Goal: Complete application form

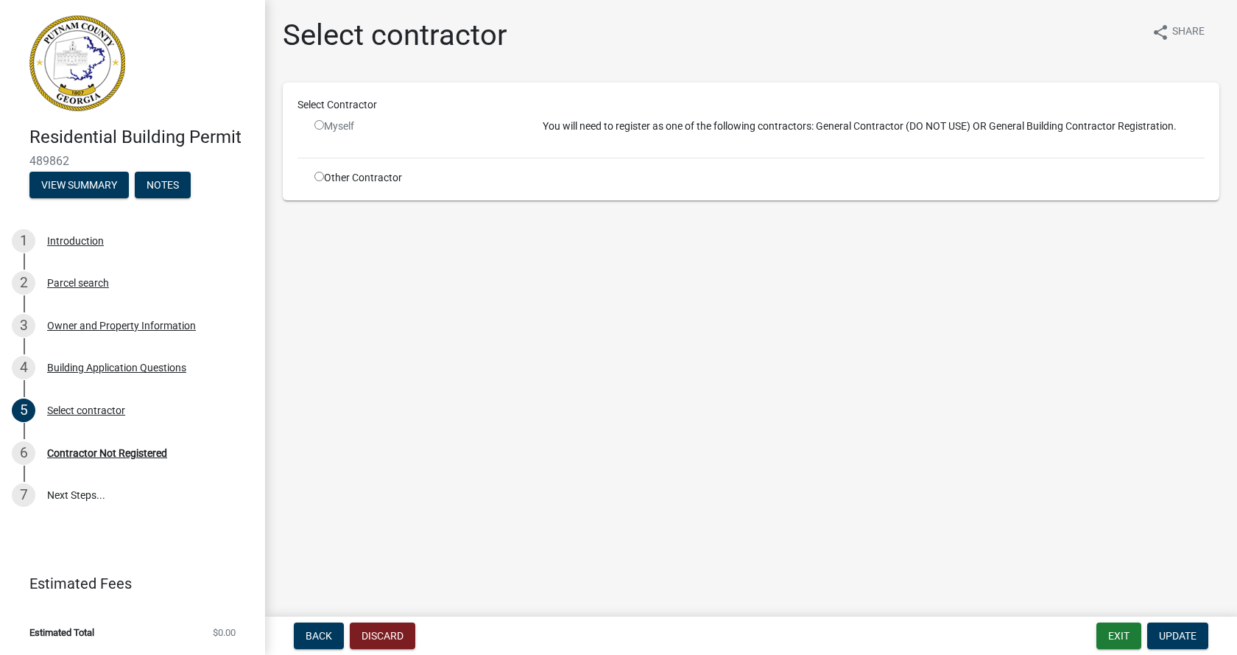
click at [320, 124] on input "radio" at bounding box center [319, 125] width 10 height 10
radio input "false"
click at [87, 185] on button "View Summary" at bounding box center [78, 185] width 99 height 27
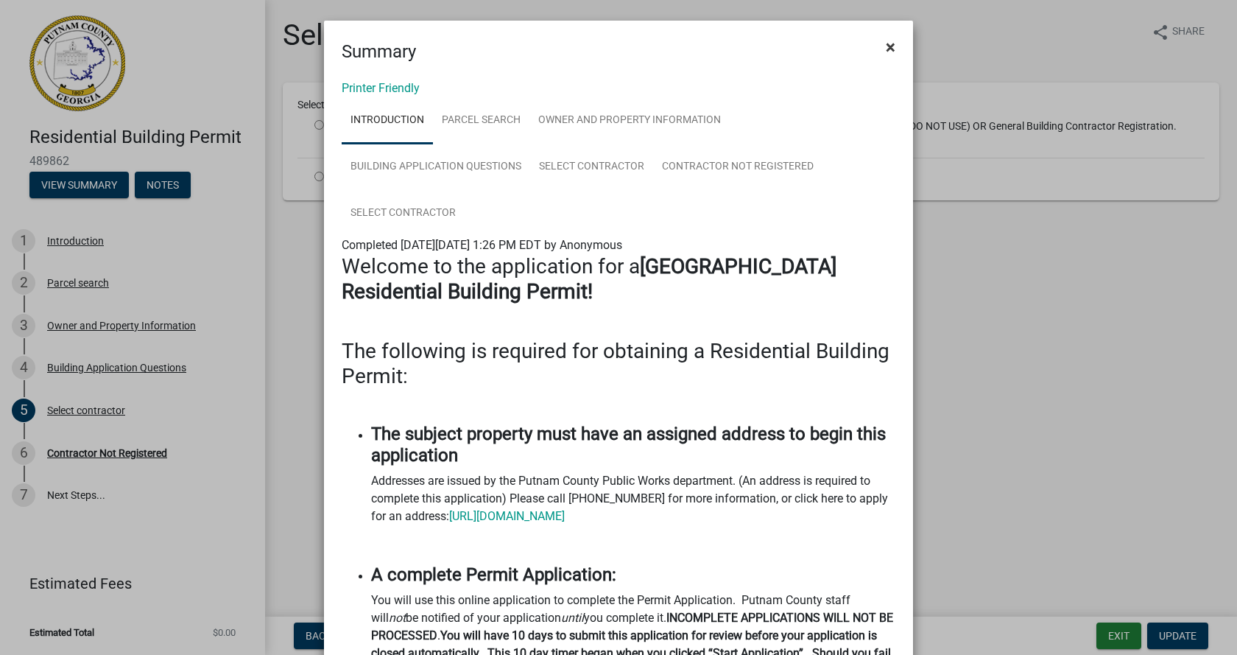
click at [886, 43] on span "×" at bounding box center [891, 47] width 10 height 21
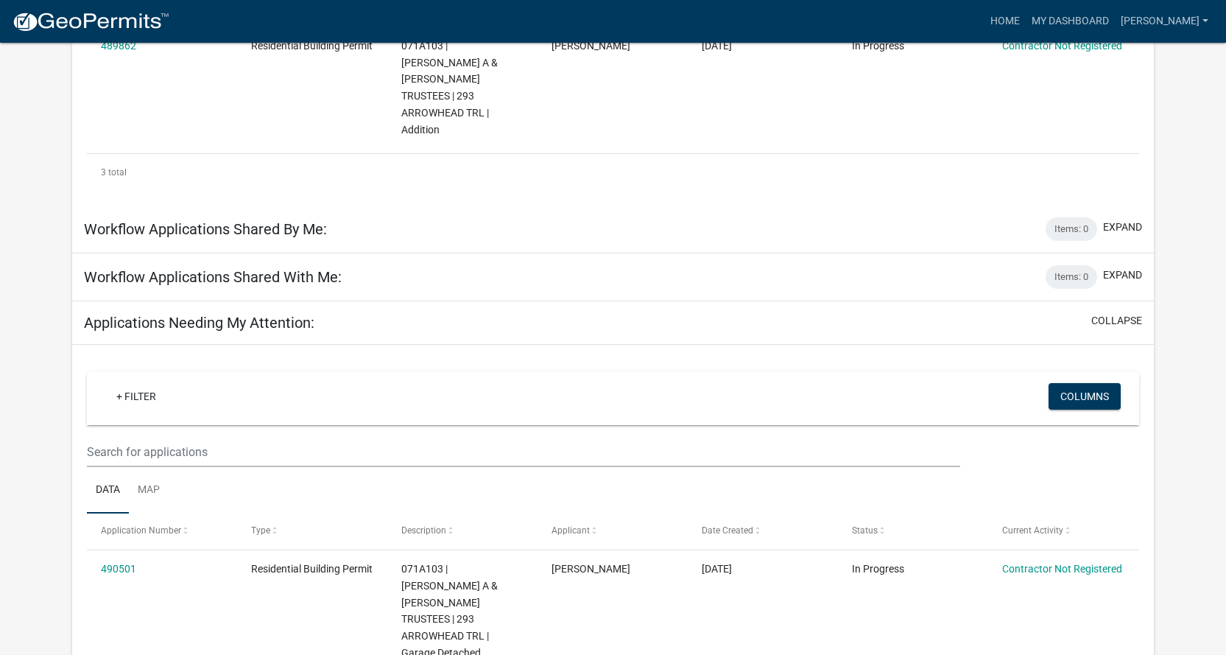
scroll to position [563, 0]
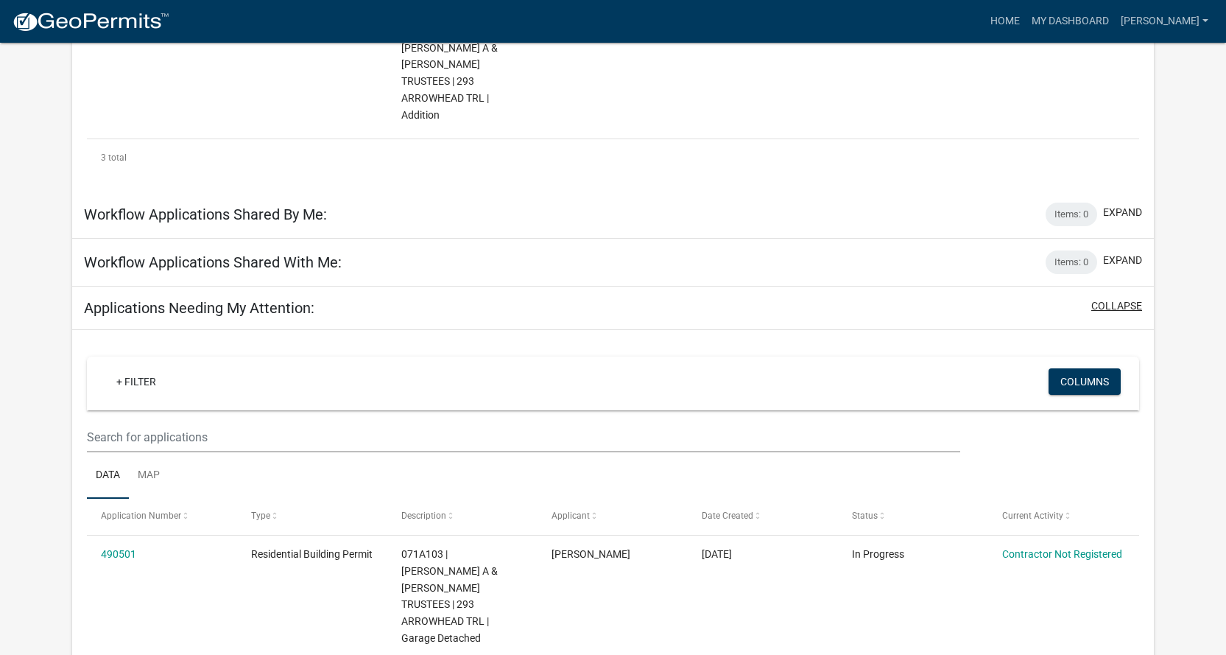
click at [1113, 298] on button "collapse" at bounding box center [1116, 305] width 51 height 15
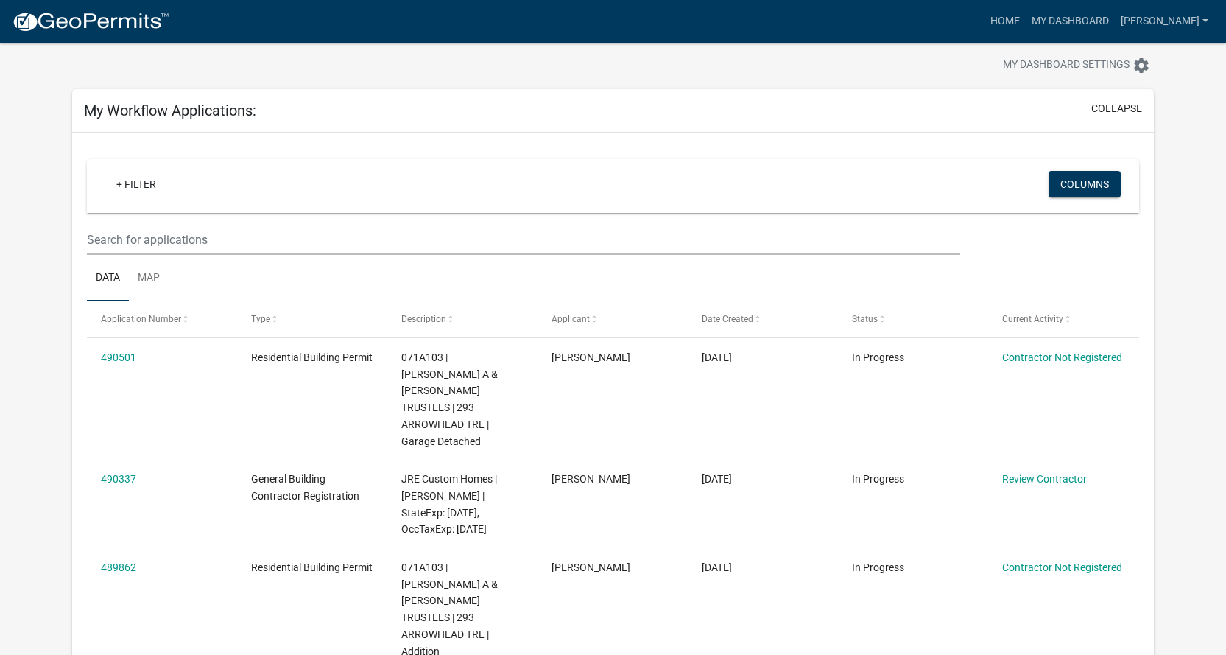
scroll to position [0, 0]
